Goal: Transaction & Acquisition: Purchase product/service

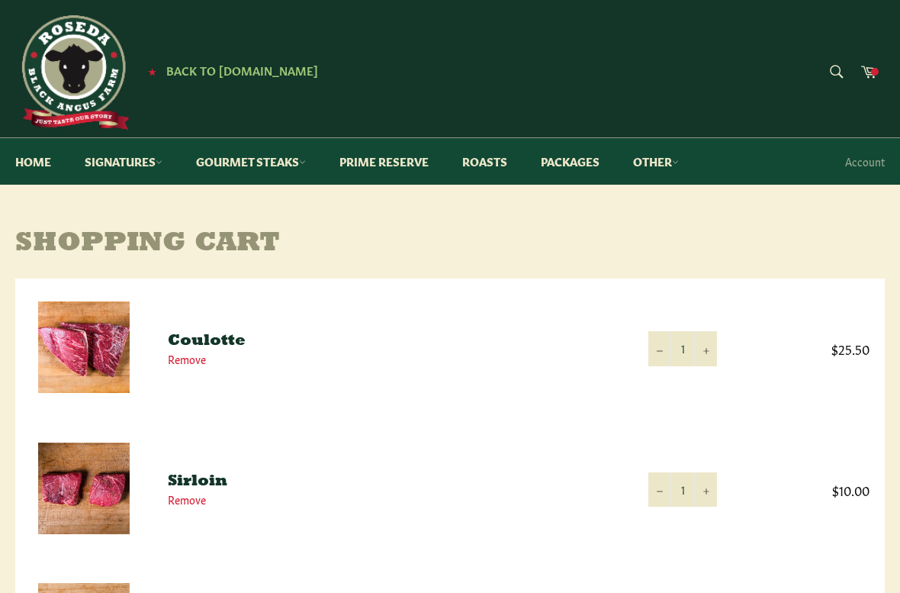
click at [846, 517] on td "$10.00" at bounding box center [808, 489] width 153 height 140
click at [378, 10] on div "Site navigation ★ Back to Roseda.com Search Search Cart ★ Back to Roseda.com" at bounding box center [450, 68] width 900 height 137
click at [812, 464] on td "$10.00" at bounding box center [808, 489] width 153 height 140
click at [518, 405] on td "Coulotte Remove" at bounding box center [393, 348] width 481 height 140
click at [839, 543] on td "$10.00" at bounding box center [808, 489] width 153 height 140
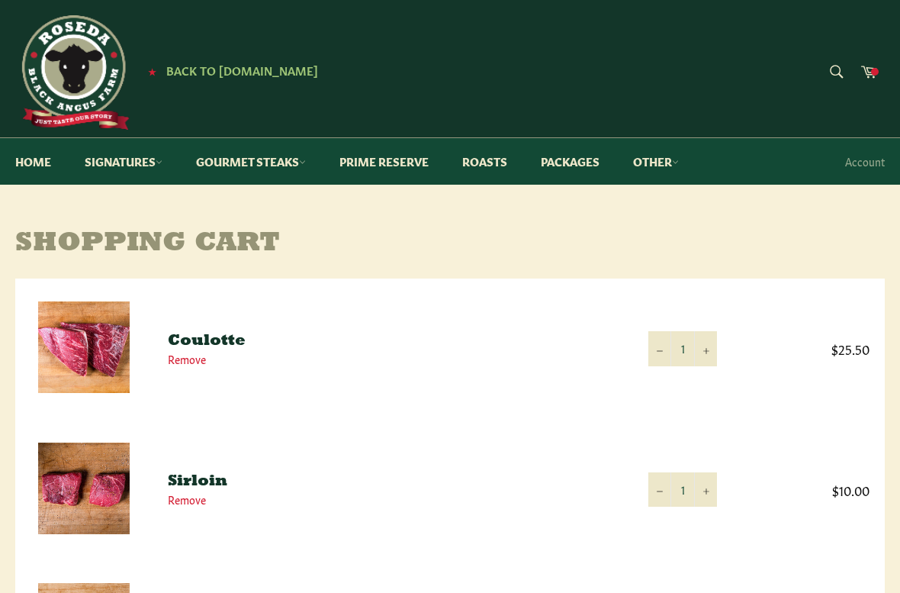
click at [851, 526] on td "$10.00" at bounding box center [808, 489] width 153 height 140
click at [847, 543] on td "$10.00" at bounding box center [808, 489] width 153 height 140
click at [838, 362] on td "$25.50" at bounding box center [808, 348] width 153 height 140
click at [793, 348] on span "$25.50" at bounding box center [808, 348] width 122 height 18
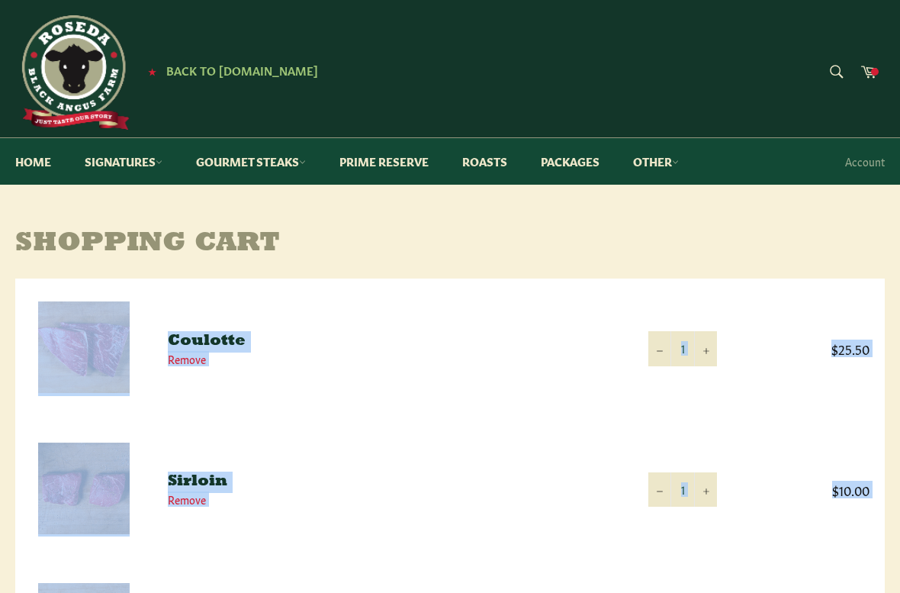
click at [258, 77] on span "Back to [DOMAIN_NAME]" at bounding box center [242, 70] width 152 height 16
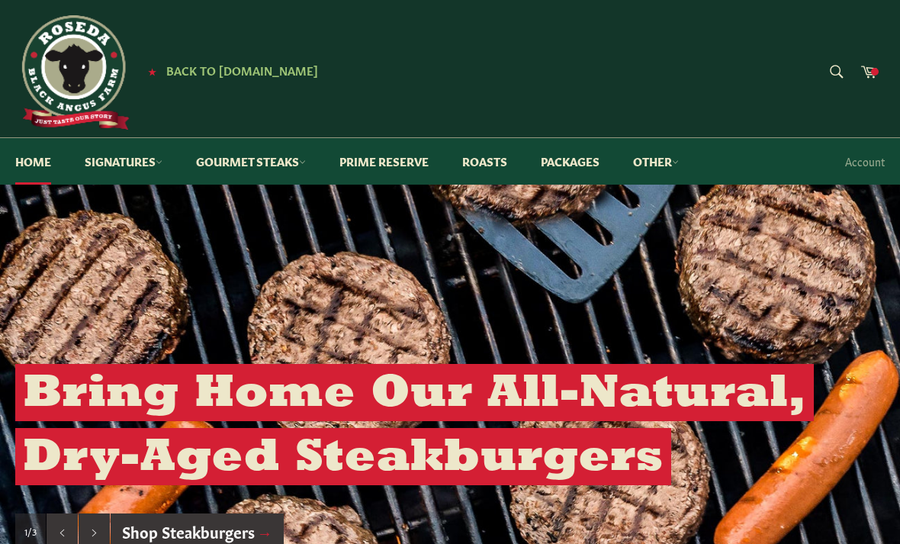
click at [875, 73] on span at bounding box center [875, 72] width 8 height 8
